Goal: Check status

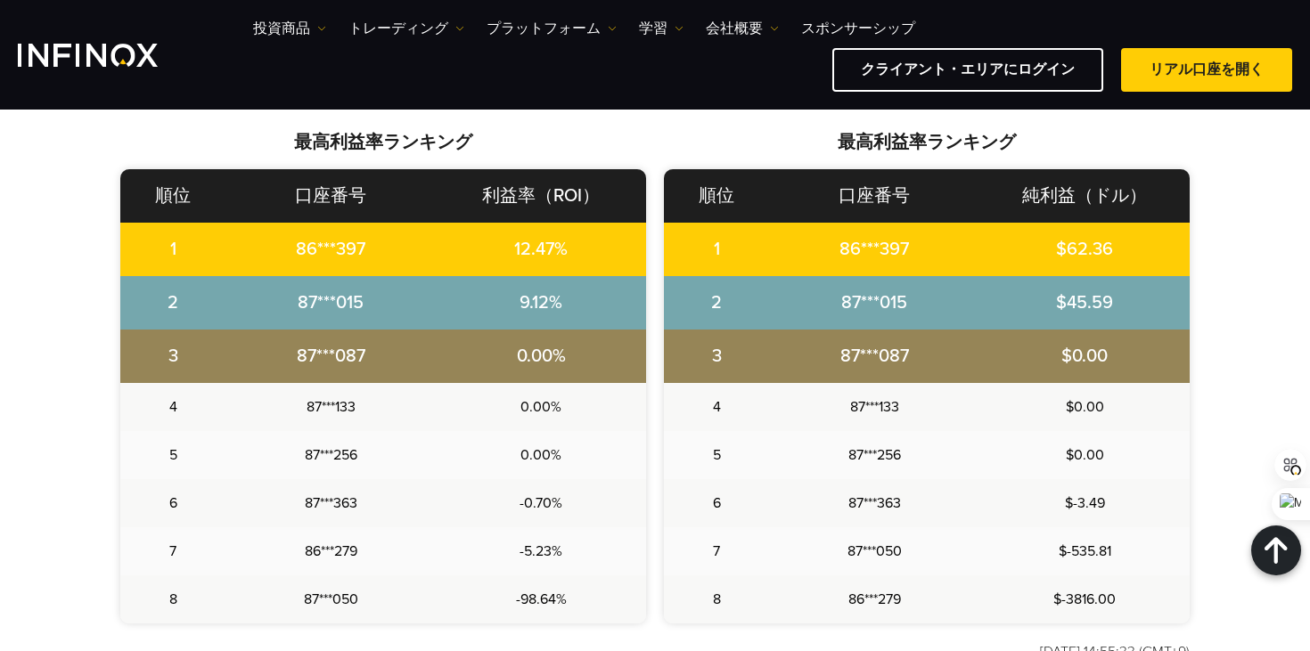
scroll to position [764, 0]
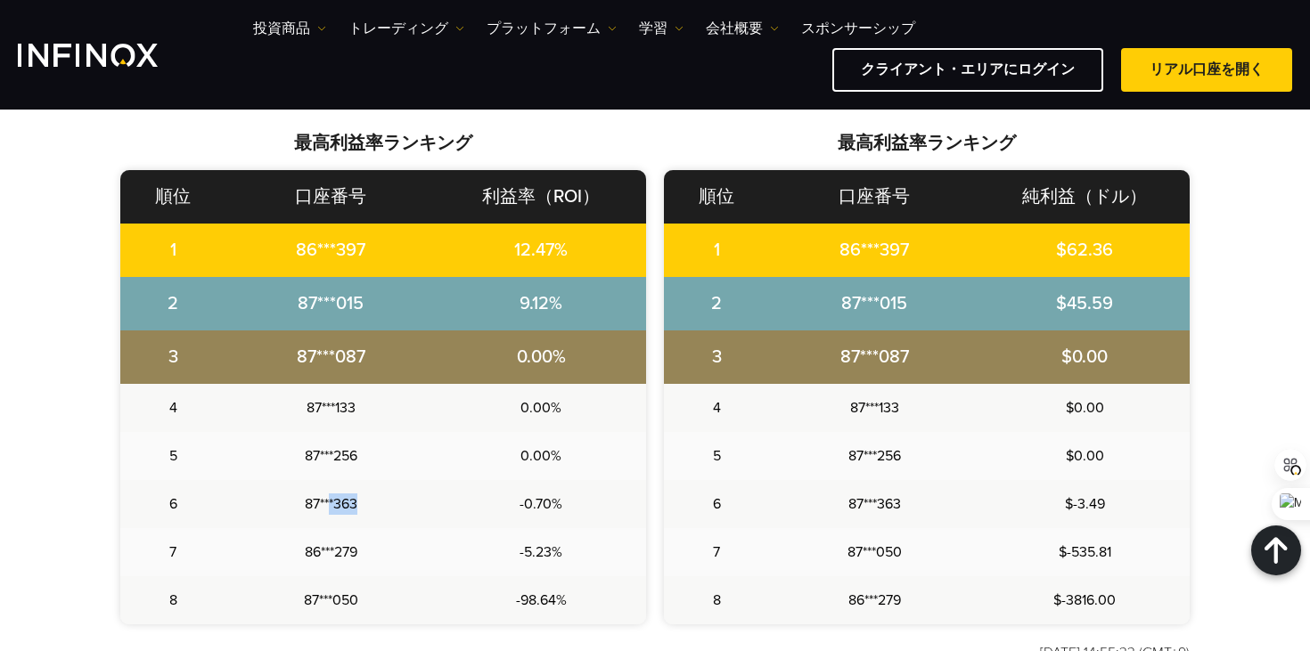
drag, startPoint x: 331, startPoint y: 502, endPoint x: 376, endPoint y: 497, distance: 45.7
click at [376, 497] on td "87***363" at bounding box center [330, 504] width 210 height 48
